Goal: Transaction & Acquisition: Purchase product/service

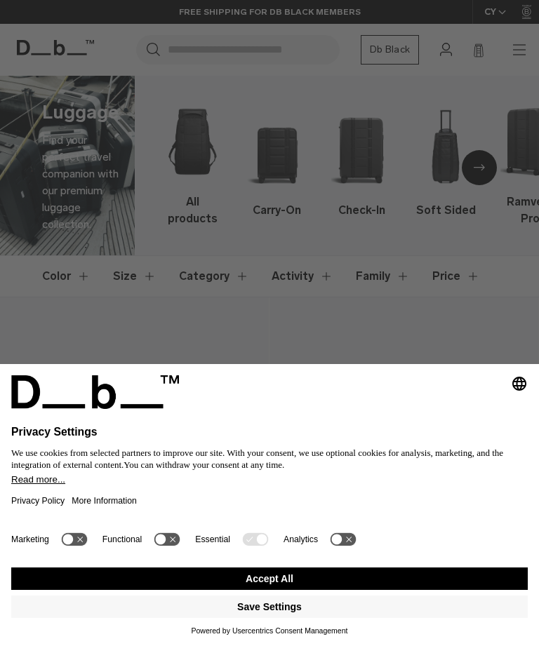
click at [262, 577] on button "Accept All" at bounding box center [269, 579] width 516 height 22
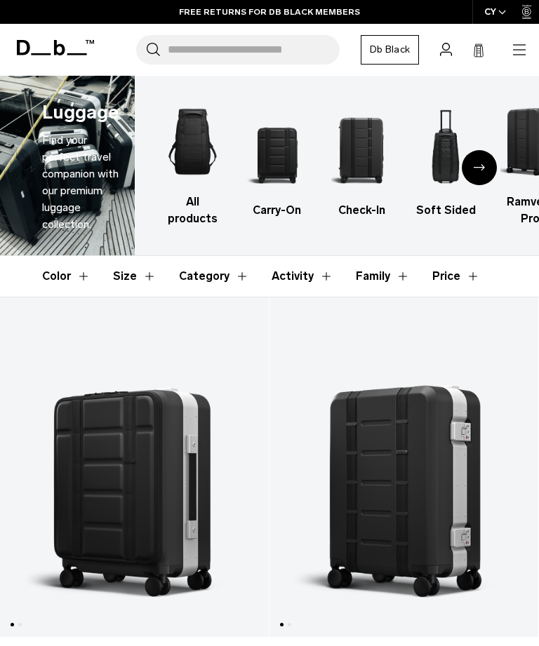
click at [272, 155] on img "2 / 6" at bounding box center [277, 150] width 60 height 90
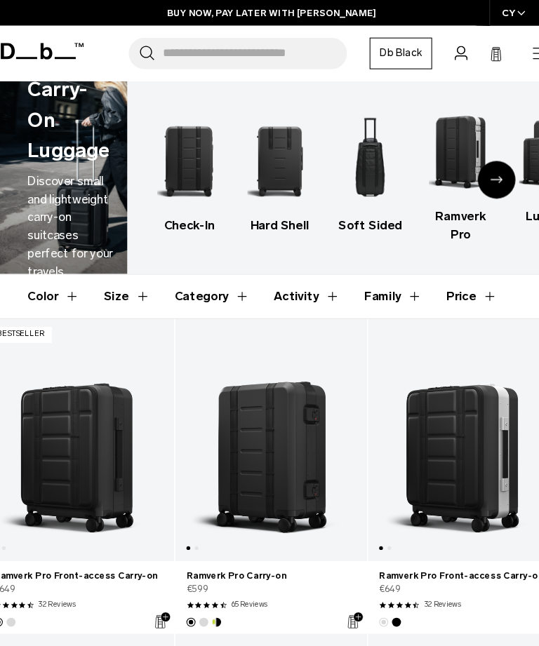
click at [242, 436] on link "Ramverk Pro Carry-on" at bounding box center [269, 410] width 179 height 226
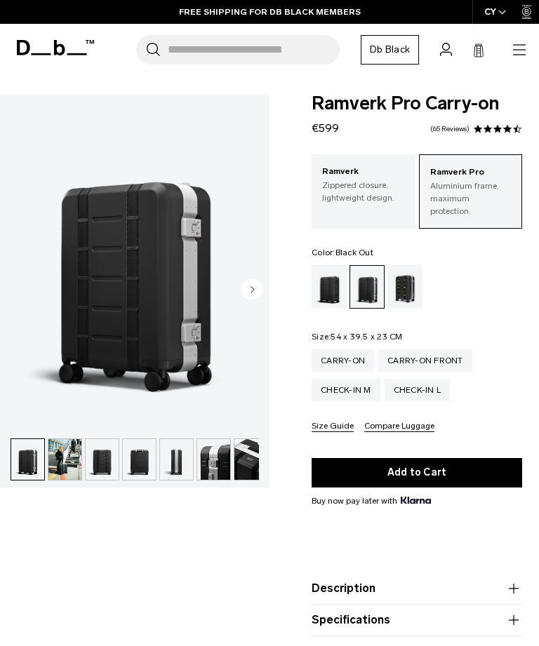
click at [331, 273] on div "Black Out" at bounding box center [329, 286] width 36 height 43
click at [416, 279] on div "Db x New Amsterdam Surf Association" at bounding box center [405, 286] width 36 height 43
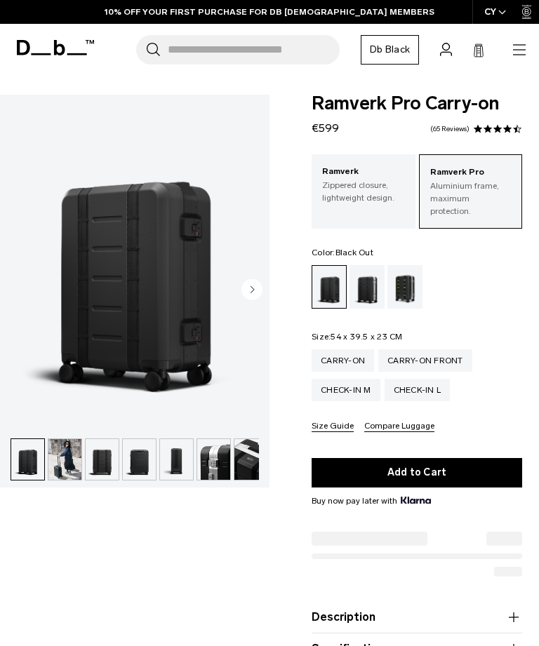
click at [518, 50] on icon "button" at bounding box center [519, 49] width 13 height 1
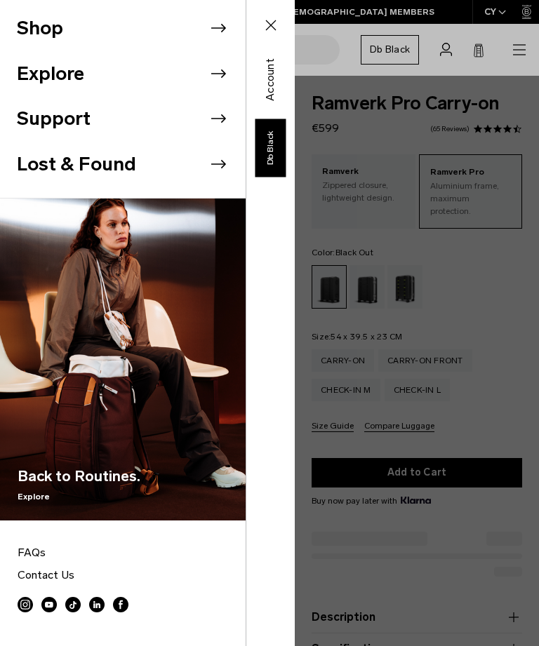
scroll to position [72, 0]
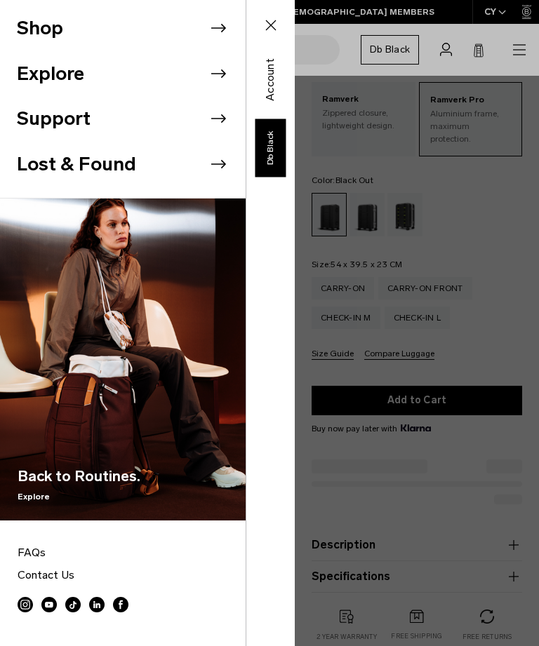
click at [218, 31] on icon at bounding box center [218, 28] width 21 height 21
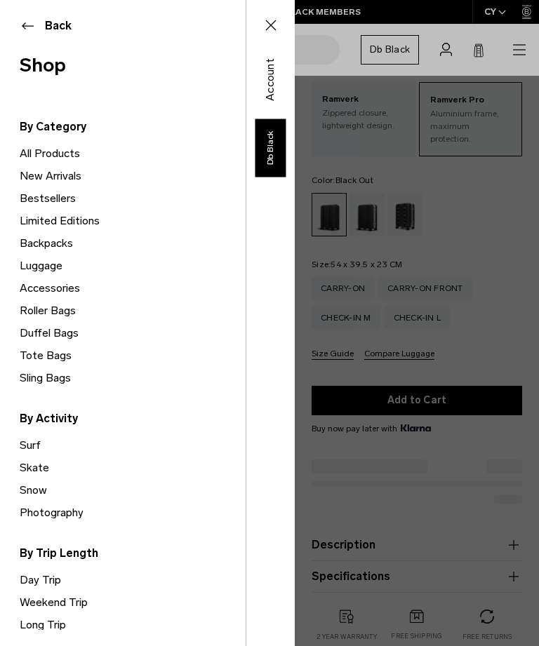
click at [59, 294] on link "Accessories" at bounding box center [133, 288] width 226 height 22
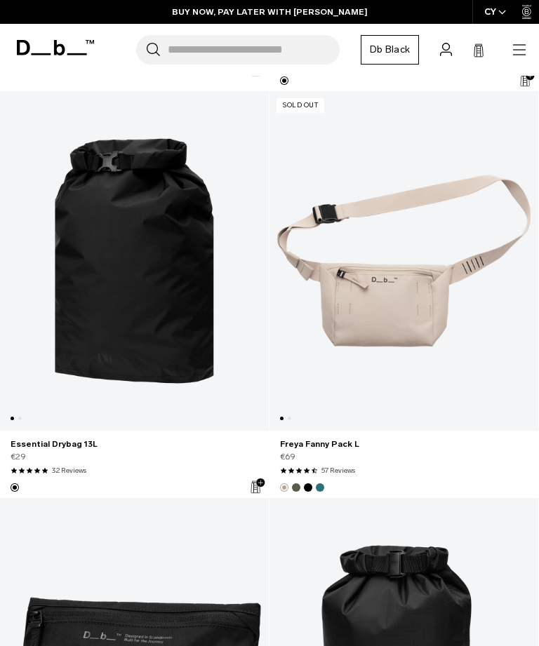
scroll to position [6243, 0]
